Goal: Communication & Community: Answer question/provide support

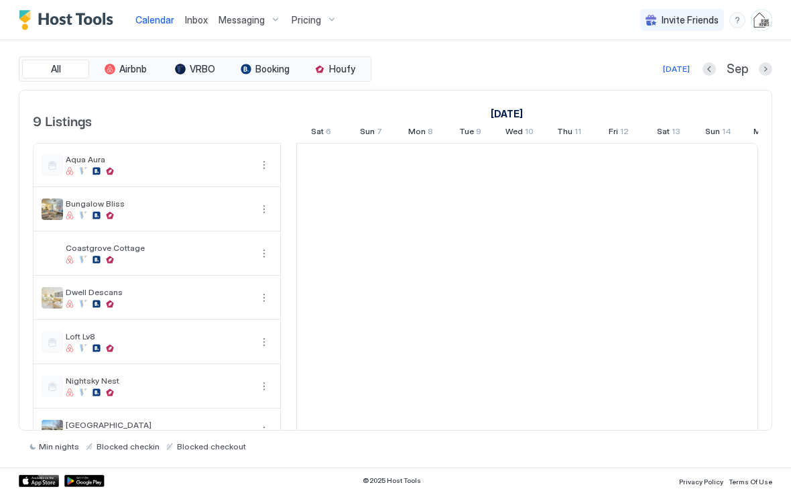
scroll to position [0, 745]
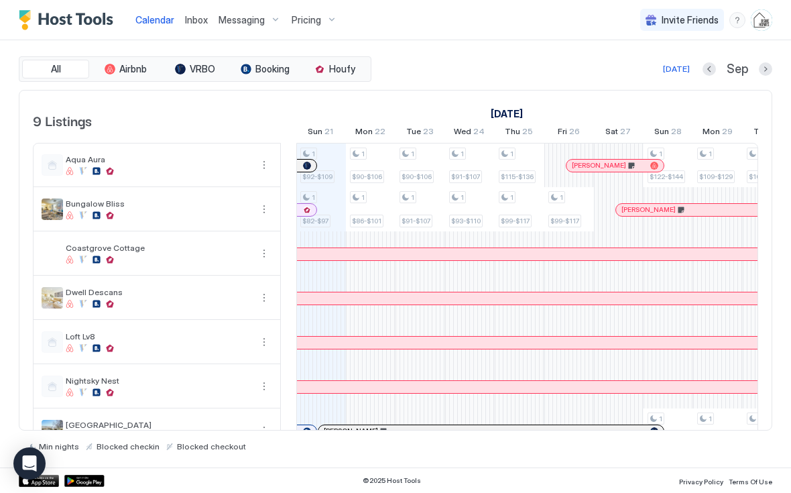
click at [199, 34] on button "Inbox" at bounding box center [197, 20] width 34 height 40
click at [186, 14] on span "Inbox" at bounding box center [196, 19] width 23 height 11
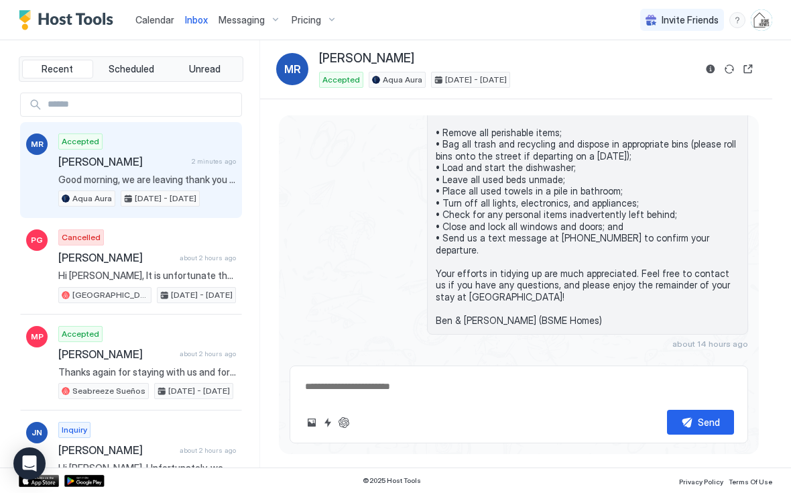
scroll to position [2321, 0]
click at [326, 426] on button "Quick reply" at bounding box center [328, 422] width 16 height 16
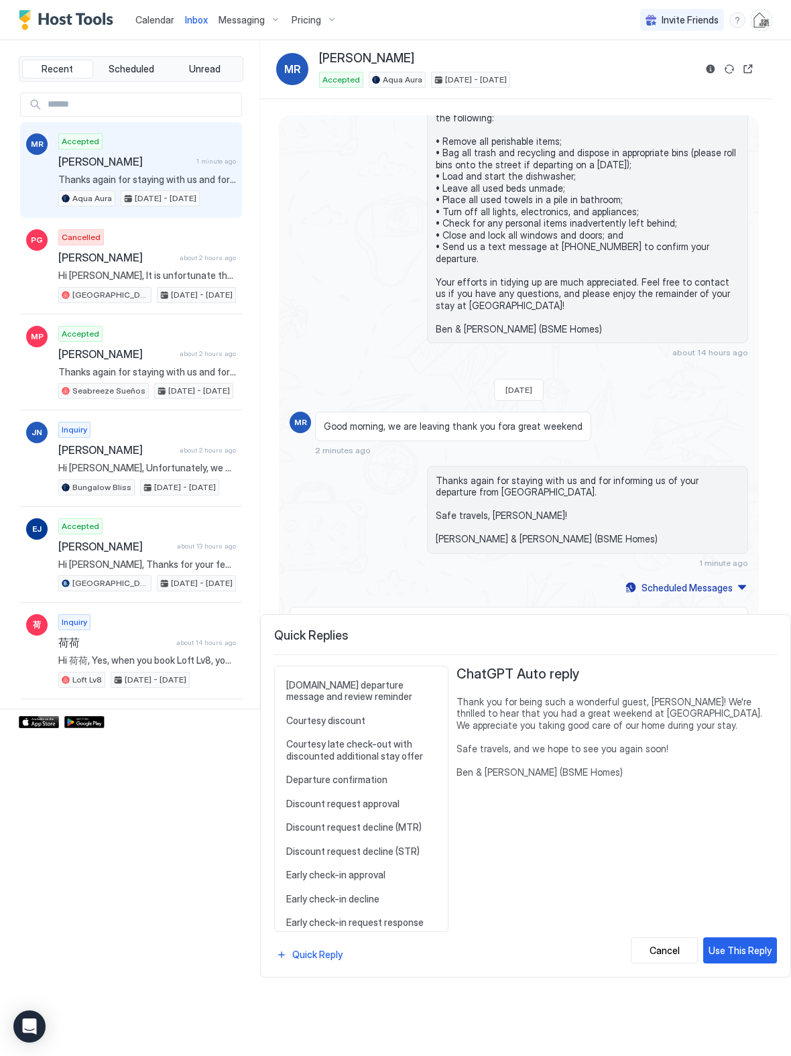
scroll to position [432, 0]
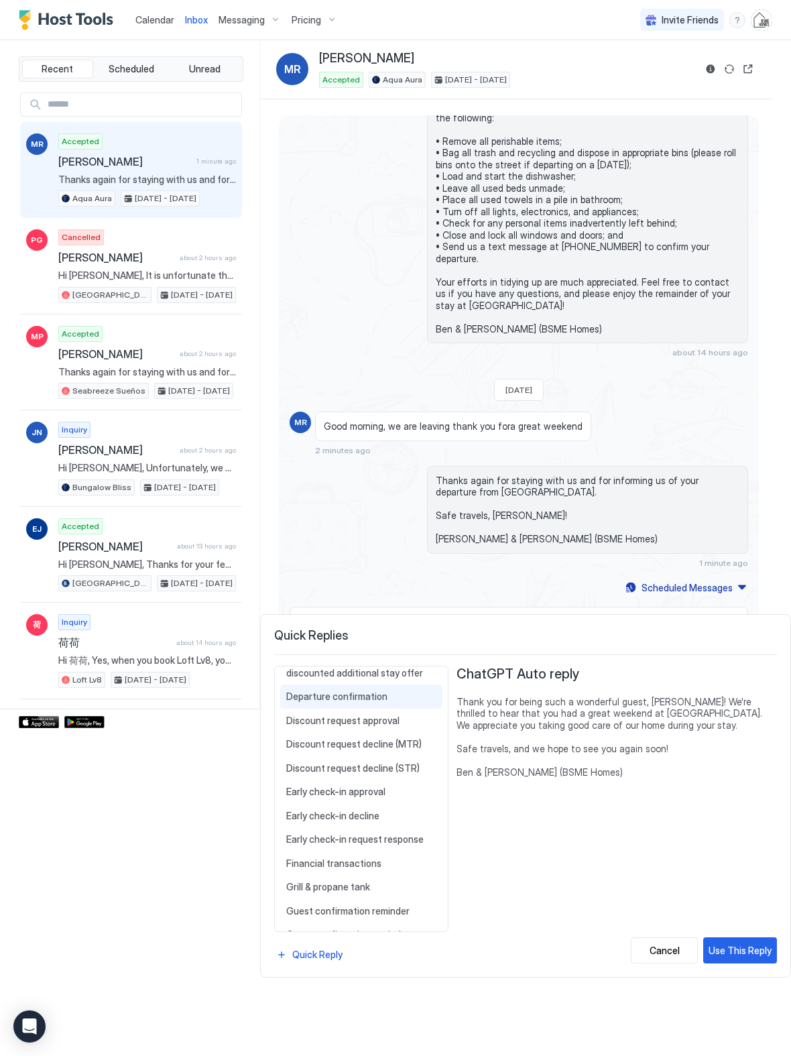
click at [310, 492] on span "Departure confirmation" at bounding box center [361, 697] width 150 height 12
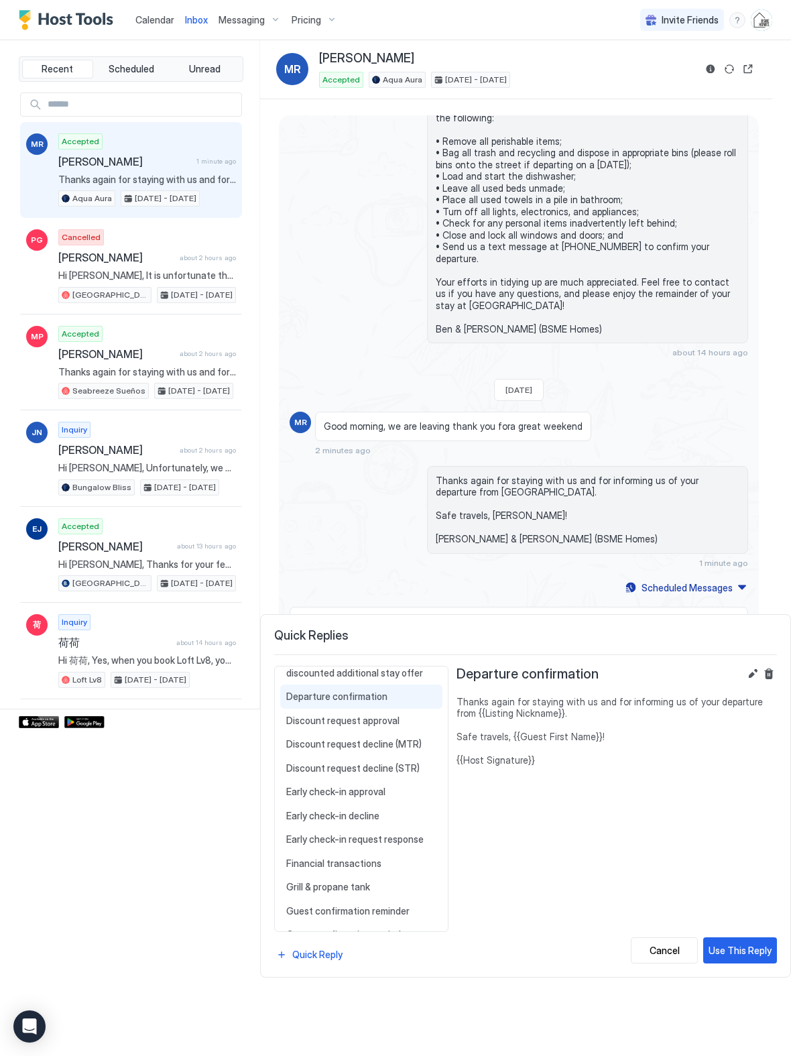
click at [743, 492] on div "Use This Reply" at bounding box center [740, 950] width 63 height 14
type textarea "*"
type textarea "**********"
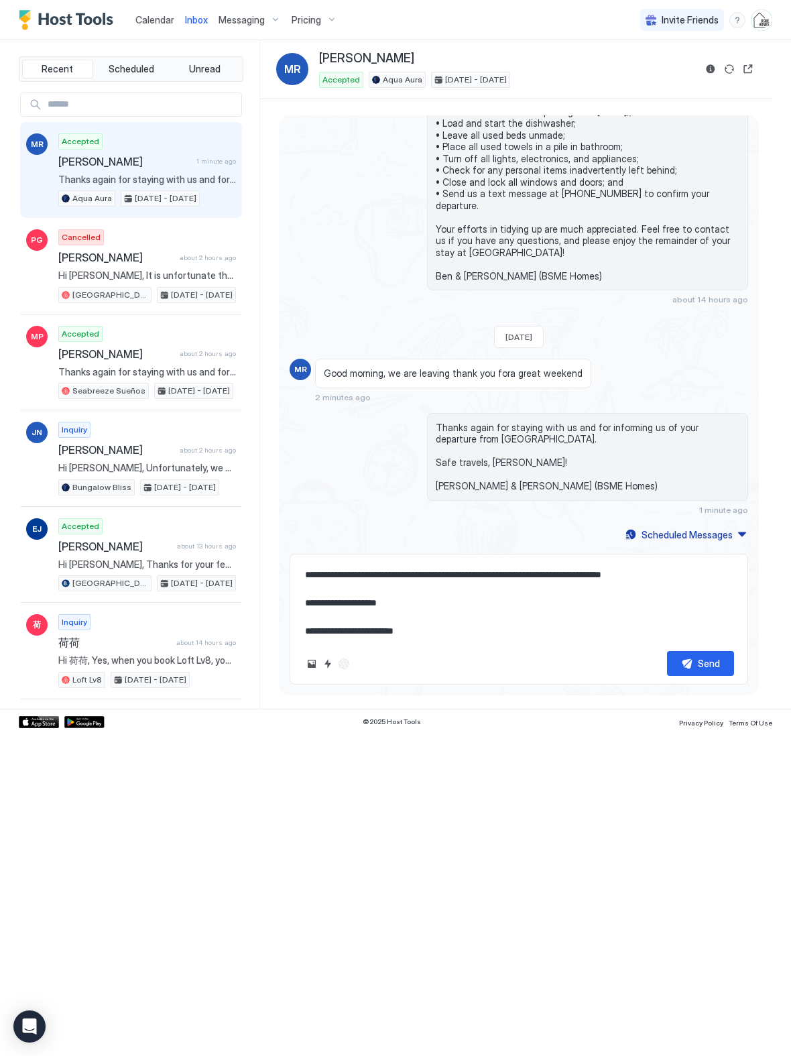
scroll to position [2911, 0]
click at [319, 492] on textarea "**********" at bounding box center [519, 602] width 430 height 78
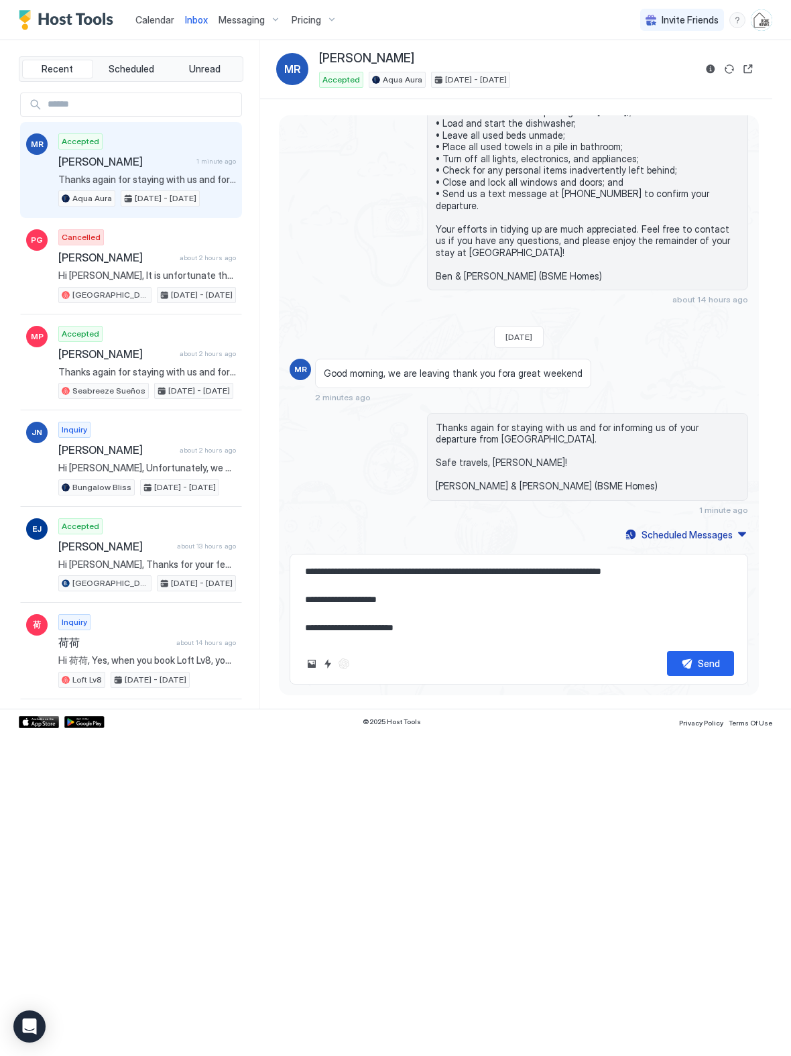
scroll to position [30, 0]
type textarea "*"
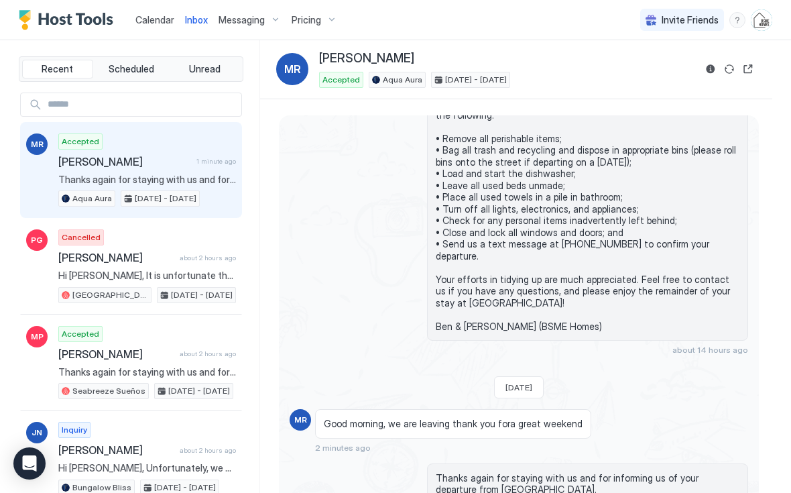
scroll to position [2191, 0]
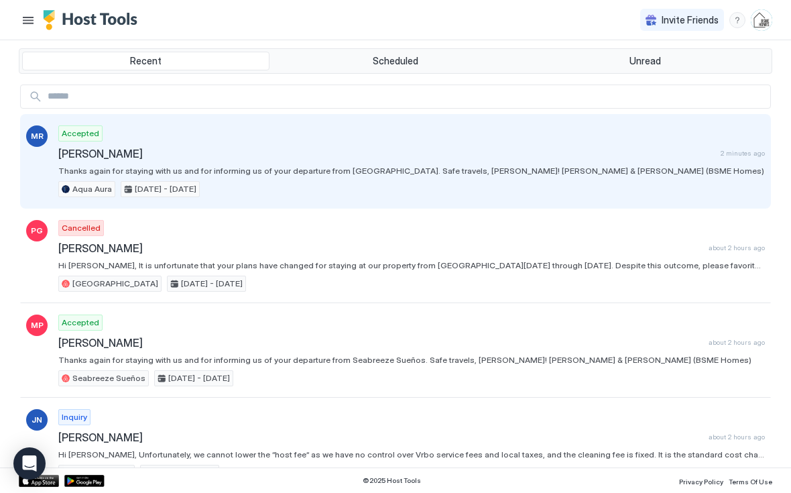
type textarea "*"
